Goal: Information Seeking & Learning: Learn about a topic

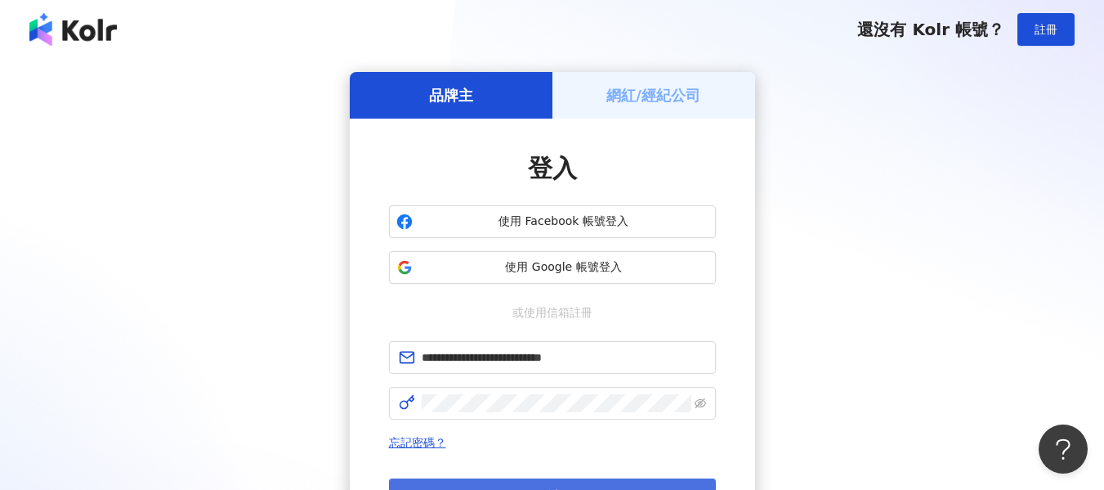
click at [666, 481] on button "登入" at bounding box center [552, 494] width 327 height 33
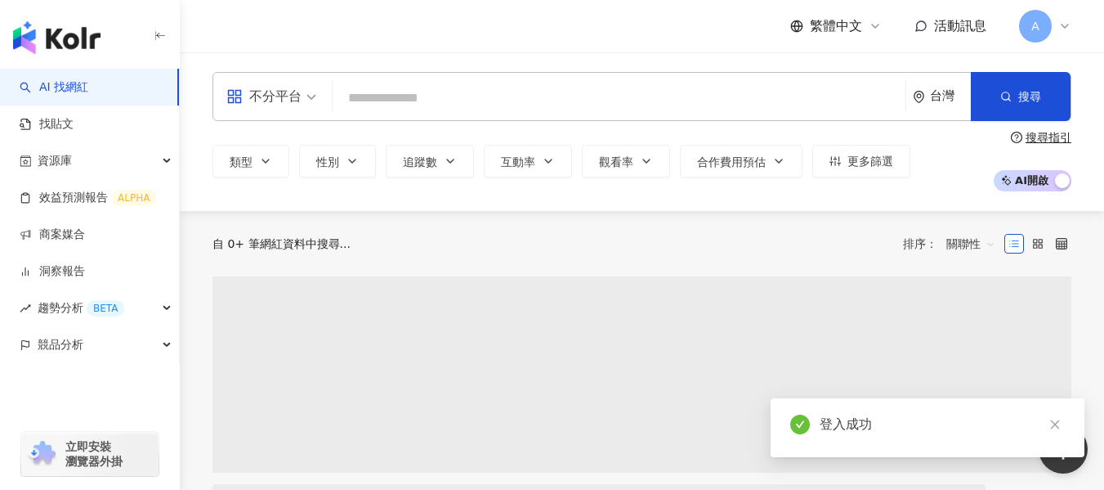
click at [625, 101] on input "search" at bounding box center [619, 98] width 560 height 31
type input "**********"
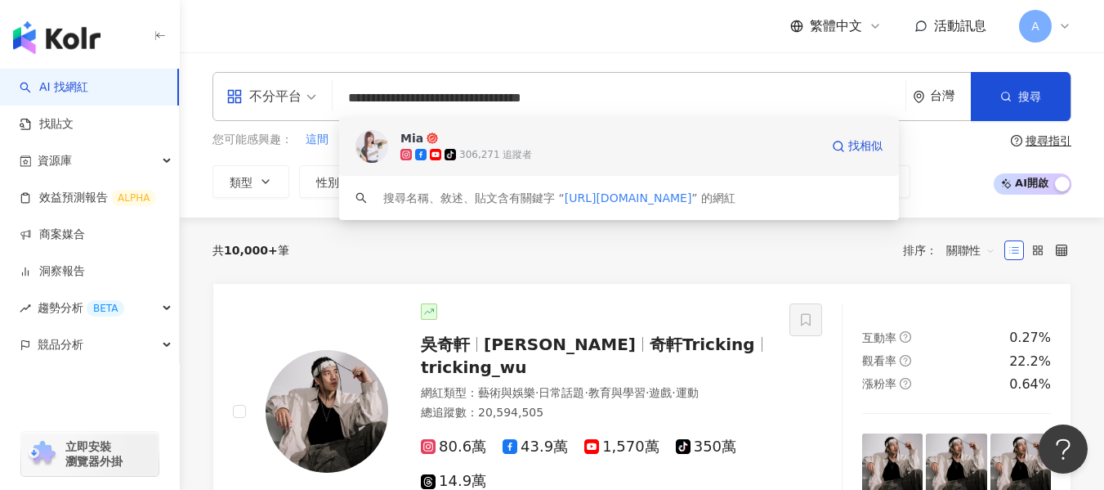
click at [509, 136] on span "Mia" at bounding box center [610, 138] width 419 height 16
